Goal: Task Accomplishment & Management: Complete application form

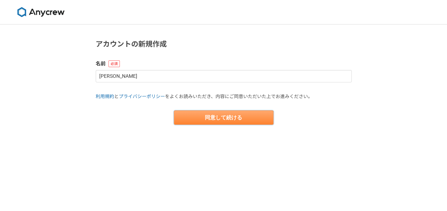
click at [229, 120] on button "同意して続ける" at bounding box center [224, 118] width 100 height 14
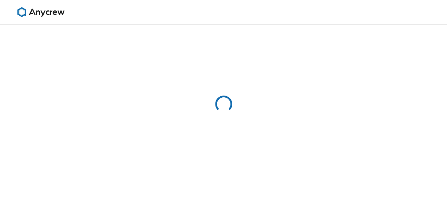
select select "13"
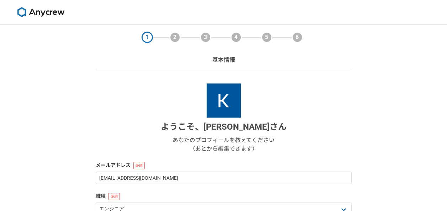
select select "13"
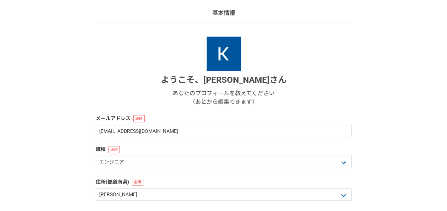
scroll to position [107, 0]
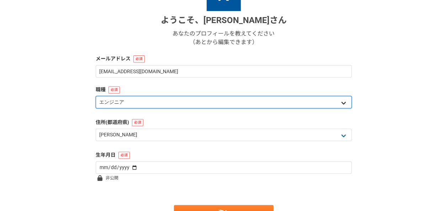
click at [344, 104] on select "エンジニア デザイナー ライター 営業 マーケティング 企画・事業開発 バックオフィス その他" at bounding box center [224, 102] width 256 height 12
select select "6"
click at [96, 96] on select "エンジニア デザイナー ライター 営業 マーケティング 企画・事業開発 バックオフィス その他" at bounding box center [224, 102] width 256 height 12
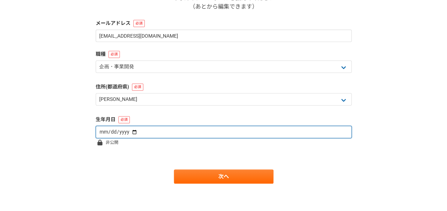
click at [288, 133] on input "date" at bounding box center [224, 132] width 256 height 12
type input "[DATE]"
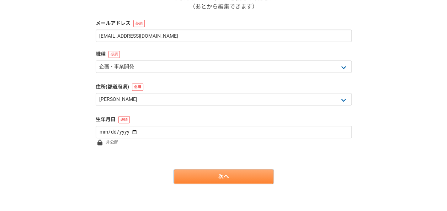
click at [193, 176] on link "次へ" at bounding box center [224, 177] width 100 height 14
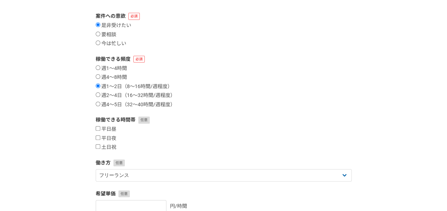
scroll to position [107, 0]
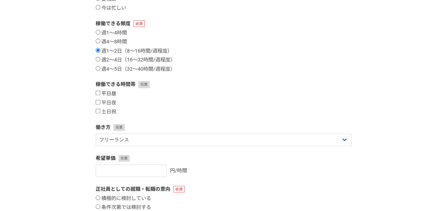
click at [99, 93] on input "平日昼" at bounding box center [98, 93] width 5 height 5
checkbox input "true"
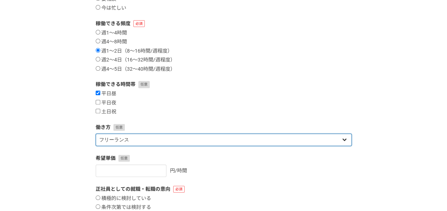
click at [348, 139] on select "フリーランス 副業 その他" at bounding box center [224, 140] width 256 height 12
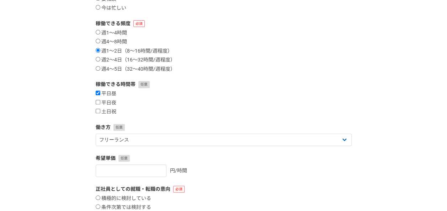
click at [368, 104] on div "1 2 3 4 5 6 案件への意欲・稼働頻度 案件への意欲 是非受けたい 要相談 今は忙しい 稼働できる頻度 週1〜4時間 週4〜8時間 週1〜2日（8〜1…" at bounding box center [223, 106] width 447 height 376
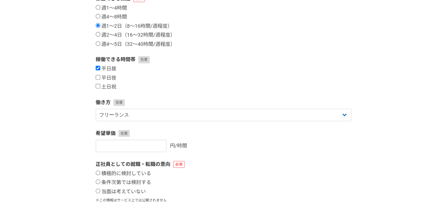
scroll to position [178, 0]
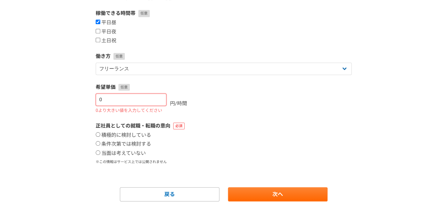
type input "0"
click at [155, 103] on input "0" at bounding box center [131, 100] width 71 height 12
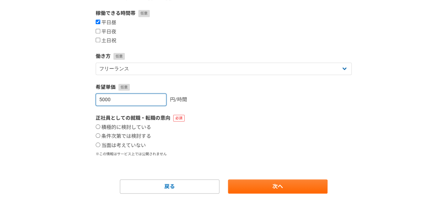
type input "5000"
click at [206, 137] on div "積極的に検討している 条件次第では検討する 当面は考えていない" at bounding box center [224, 137] width 256 height 25
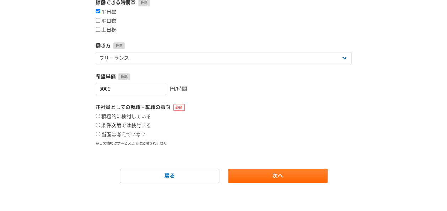
click at [98, 123] on input "条件次第では検討する" at bounding box center [98, 125] width 5 height 5
radio input "true"
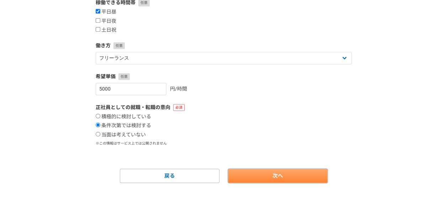
click at [285, 182] on link "次へ" at bounding box center [278, 176] width 100 height 14
select select
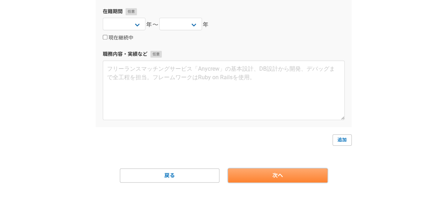
scroll to position [0, 0]
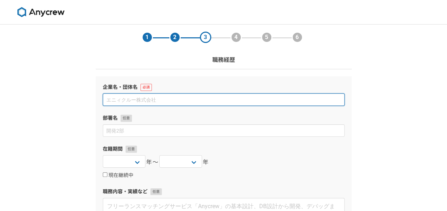
click at [203, 96] on input at bounding box center [224, 100] width 242 height 12
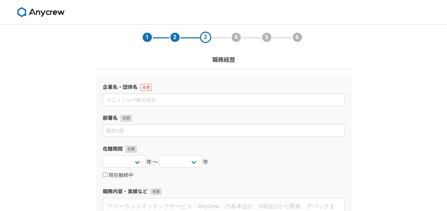
select select "13"
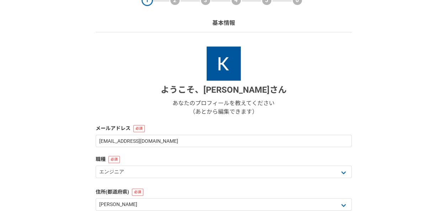
scroll to position [36, 0]
